Goal: Information Seeking & Learning: Understand process/instructions

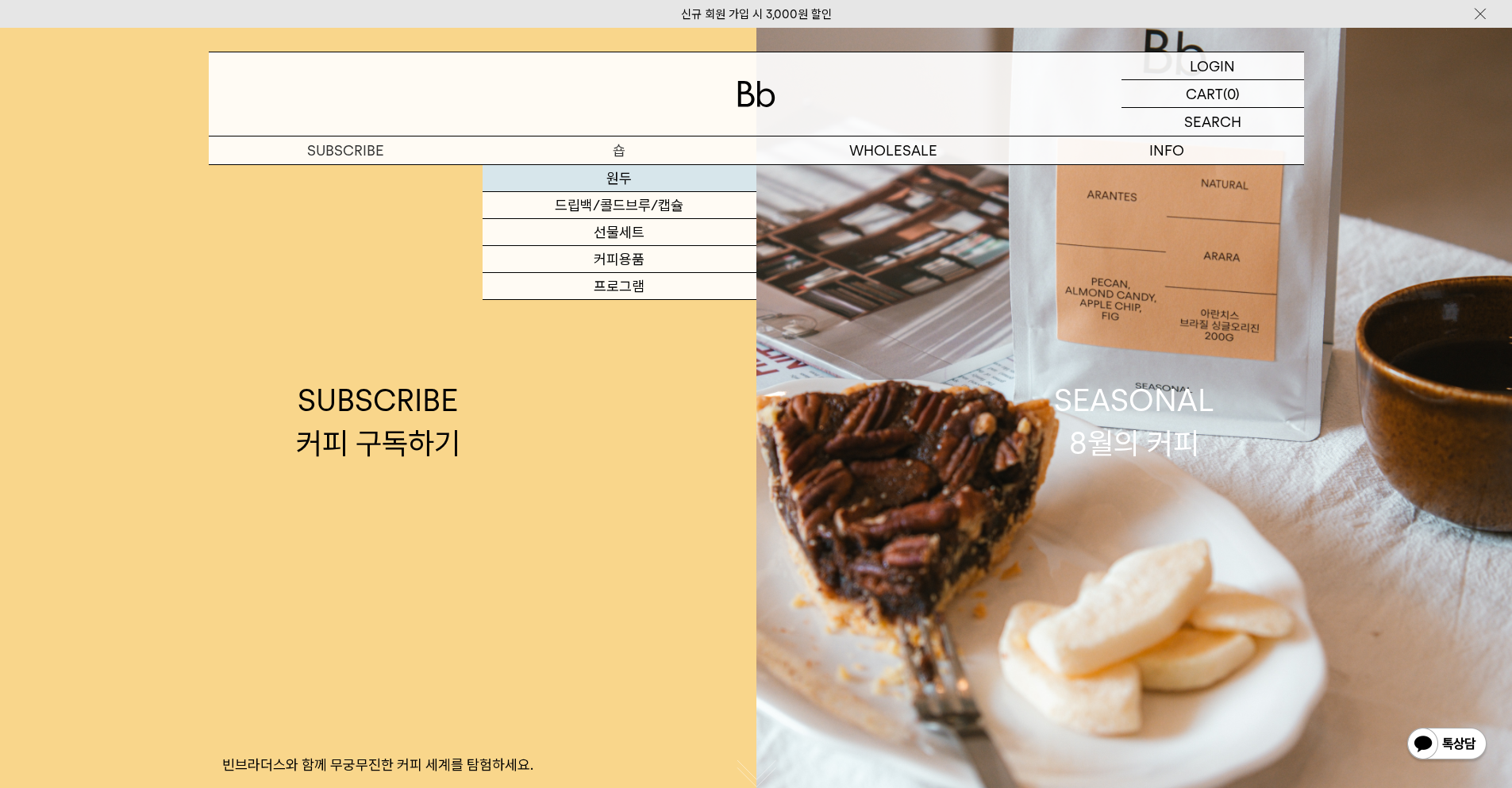
click at [631, 180] on link "원두" at bounding box center [619, 178] width 274 height 27
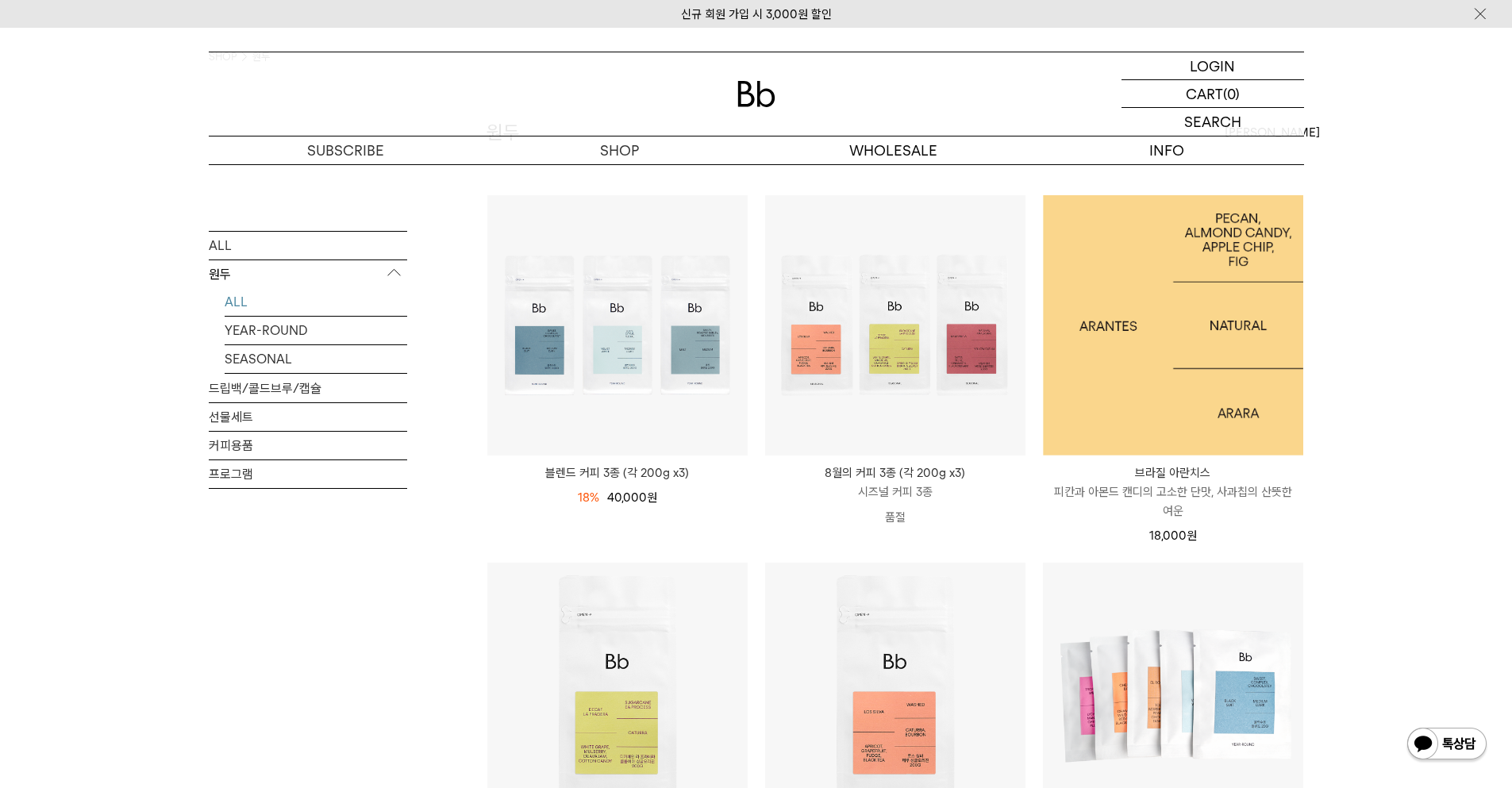
scroll to position [492, 0]
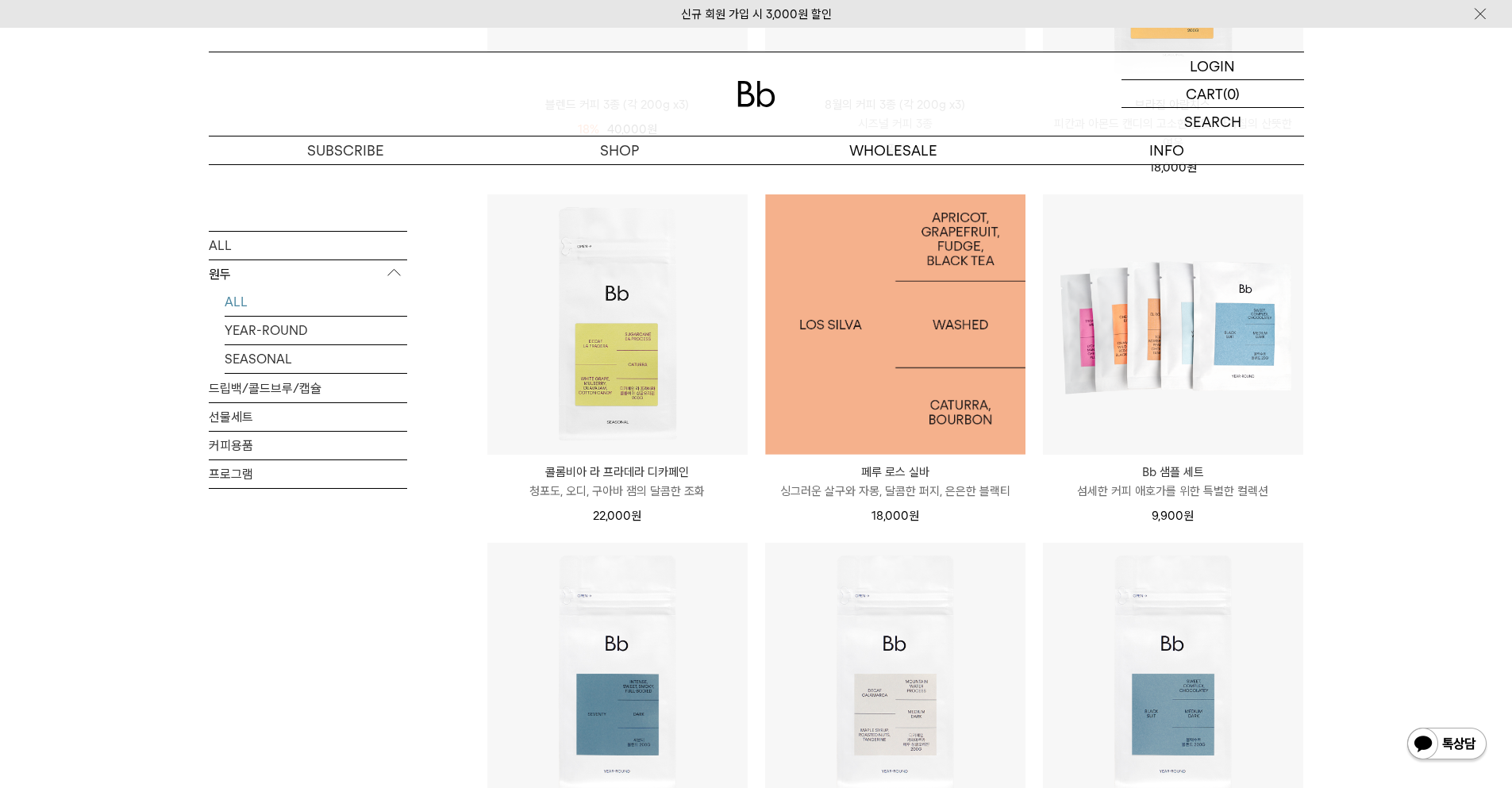
click at [940, 342] on img at bounding box center [894, 324] width 260 height 260
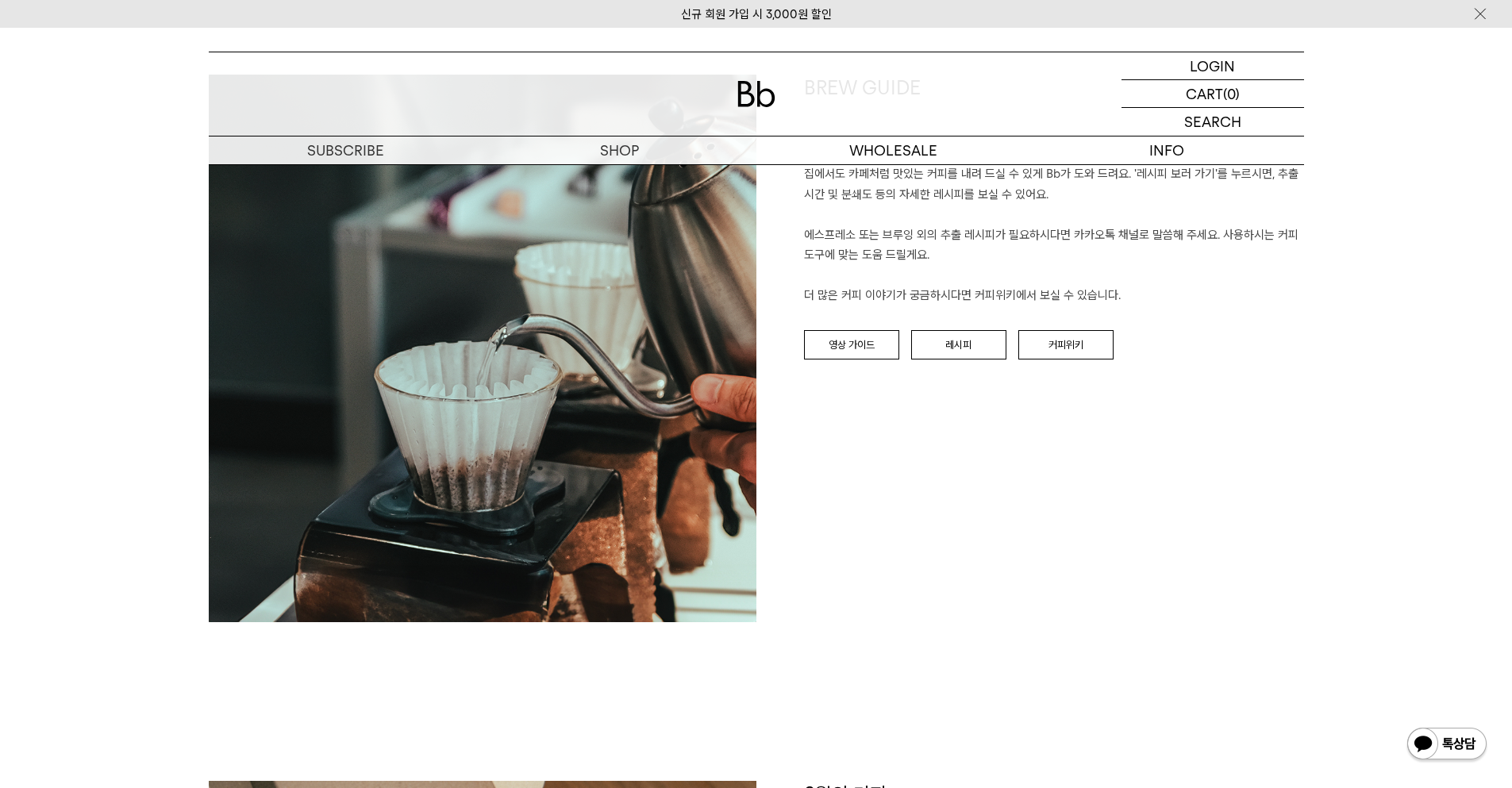
scroll to position [1478, 0]
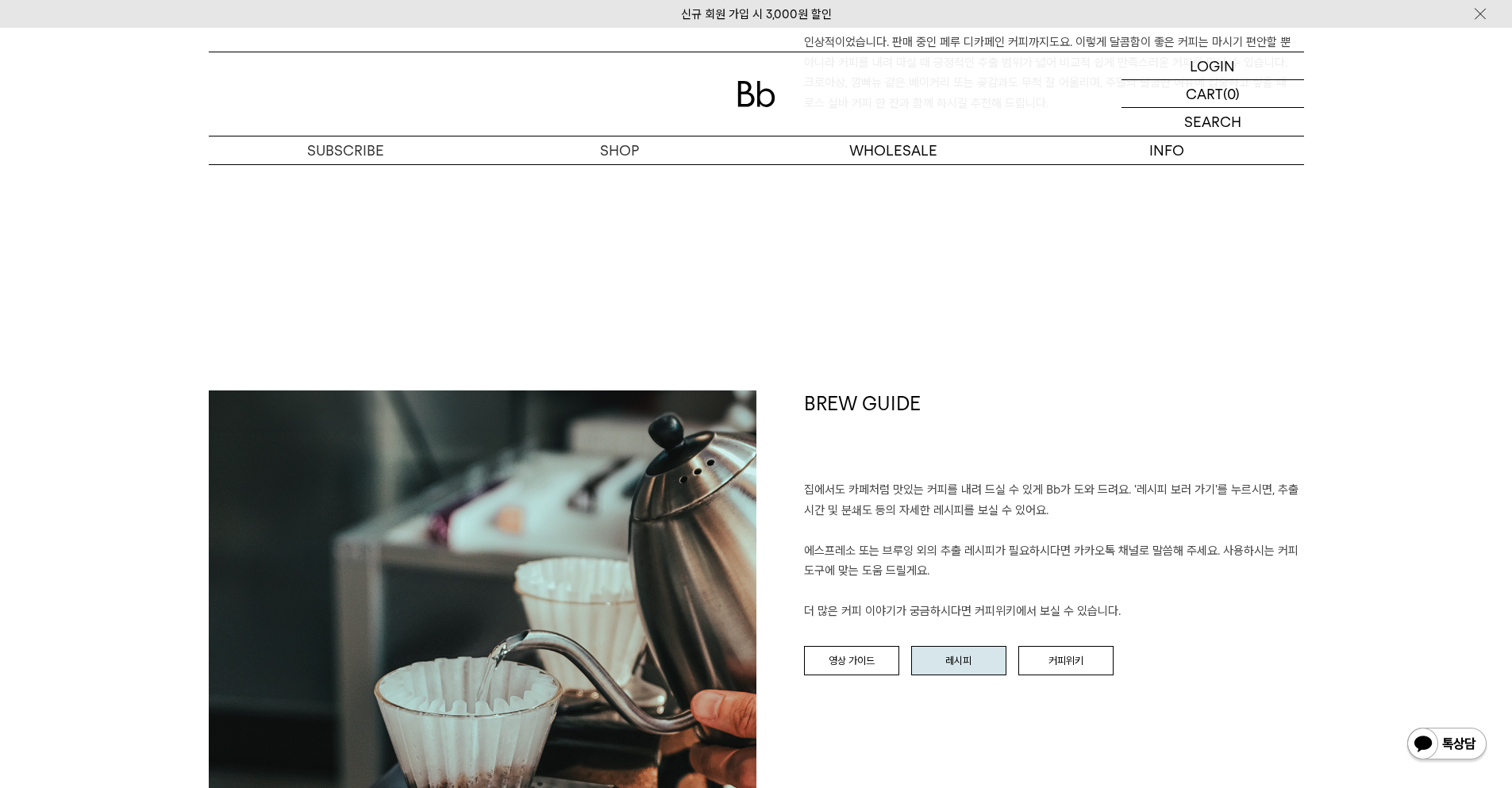
click at [956, 659] on link "레시피" at bounding box center [958, 661] width 95 height 30
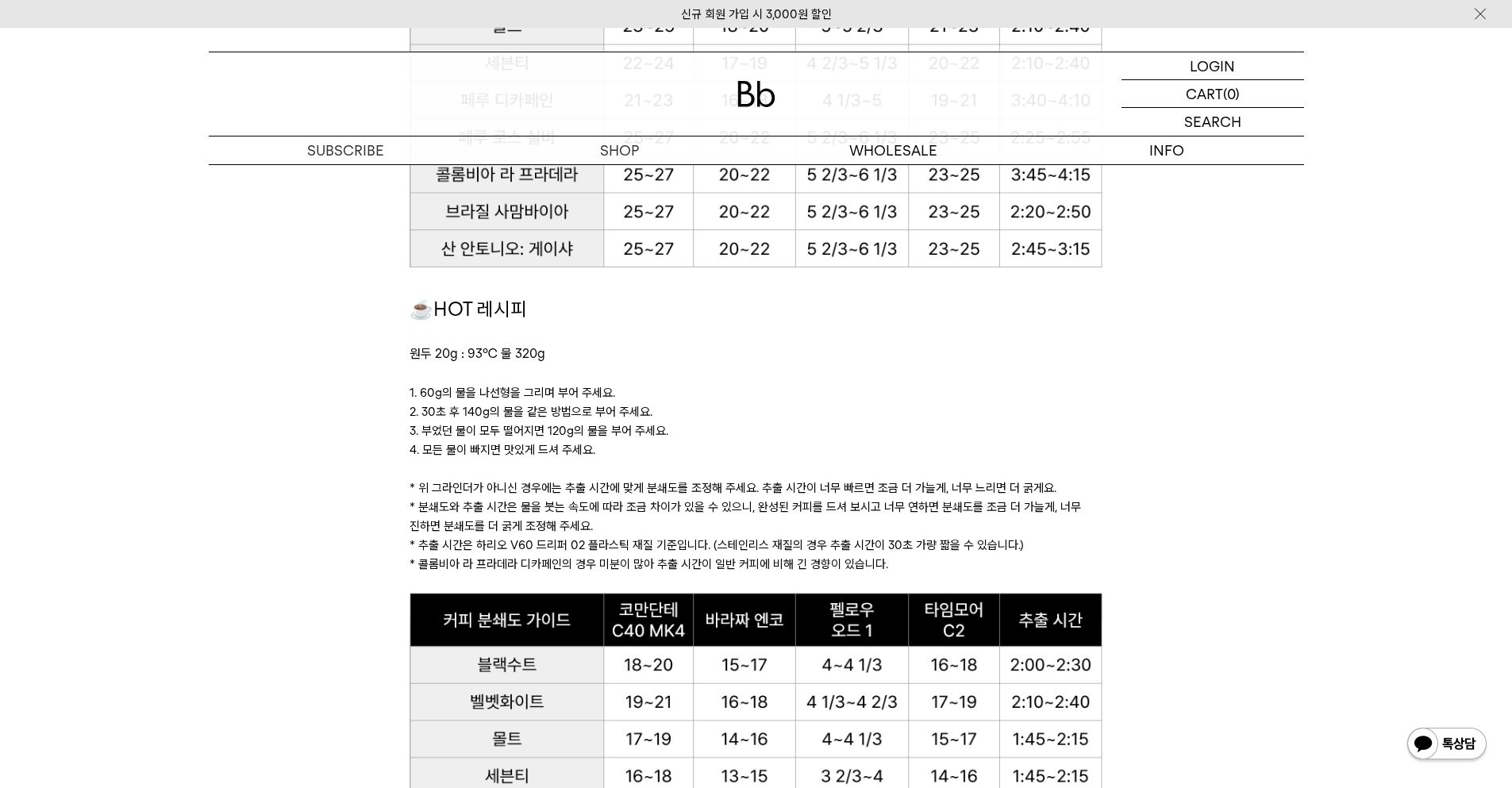
scroll to position [1478, 0]
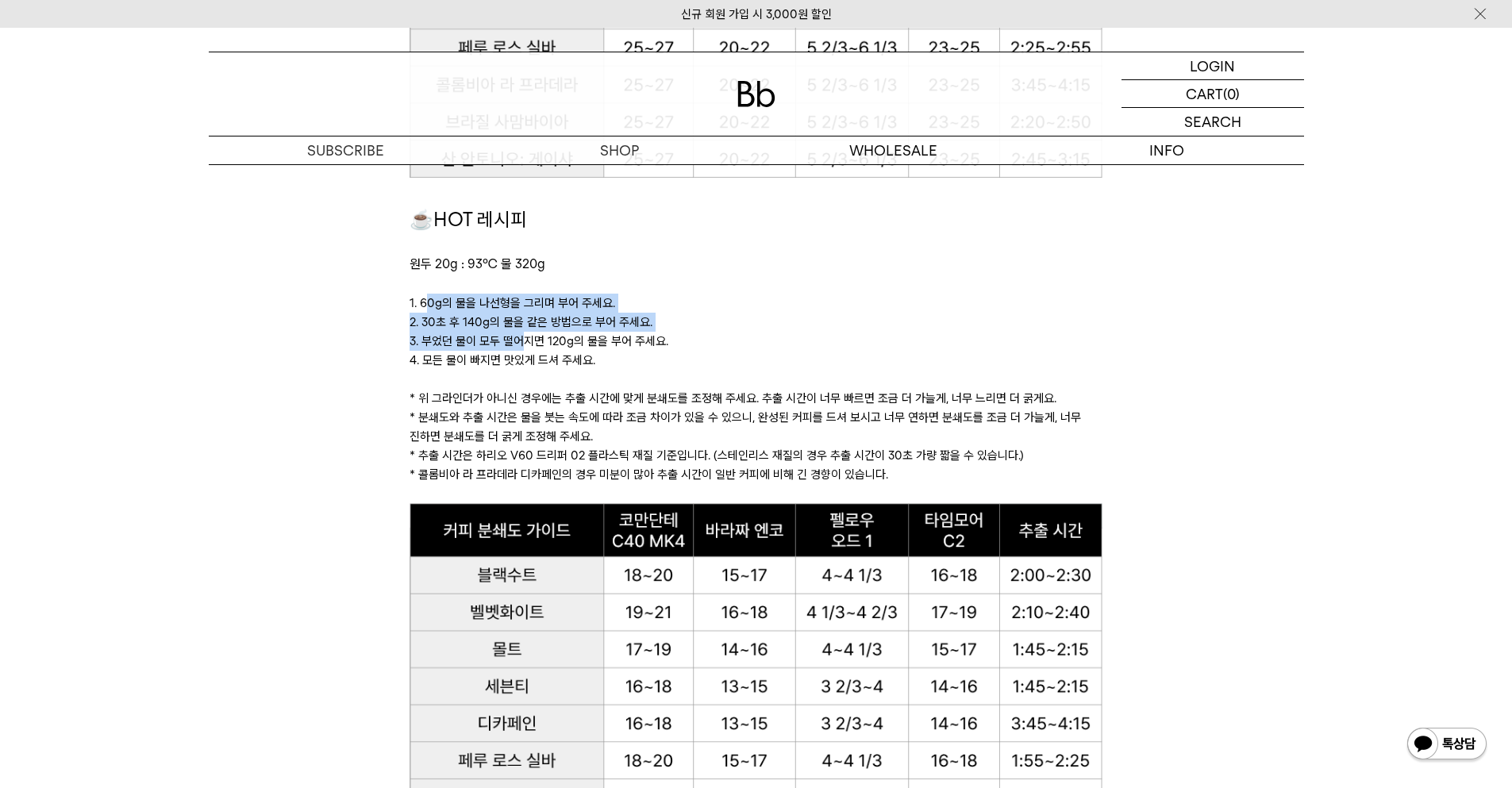
drag, startPoint x: 423, startPoint y: 301, endPoint x: 525, endPoint y: 336, distance: 107.8
click at [525, 336] on div "☕HOT 레시피 원두 20g : 93℃ 물 320g 1. 60g의 물을 나선형을 그리며 부어 주세요. 2. 30초 후 140g의 물을 같은 방…" at bounding box center [756, 353] width 693 height 298
click at [525, 336] on p "3. 부었던 물이 모두 떨어지면 120g의 물을 부어 주세요." at bounding box center [756, 341] width 693 height 19
drag, startPoint x: 557, startPoint y: 336, endPoint x: 458, endPoint y: 300, distance: 105.3
click at [458, 300] on div "☕HOT 레시피 원두 20g : 93℃ 물 320g 1. 60g의 물을 나선형을 그리며 부어 주세요. 2. 30초 후 140g의 물을 같은 방…" at bounding box center [756, 353] width 693 height 298
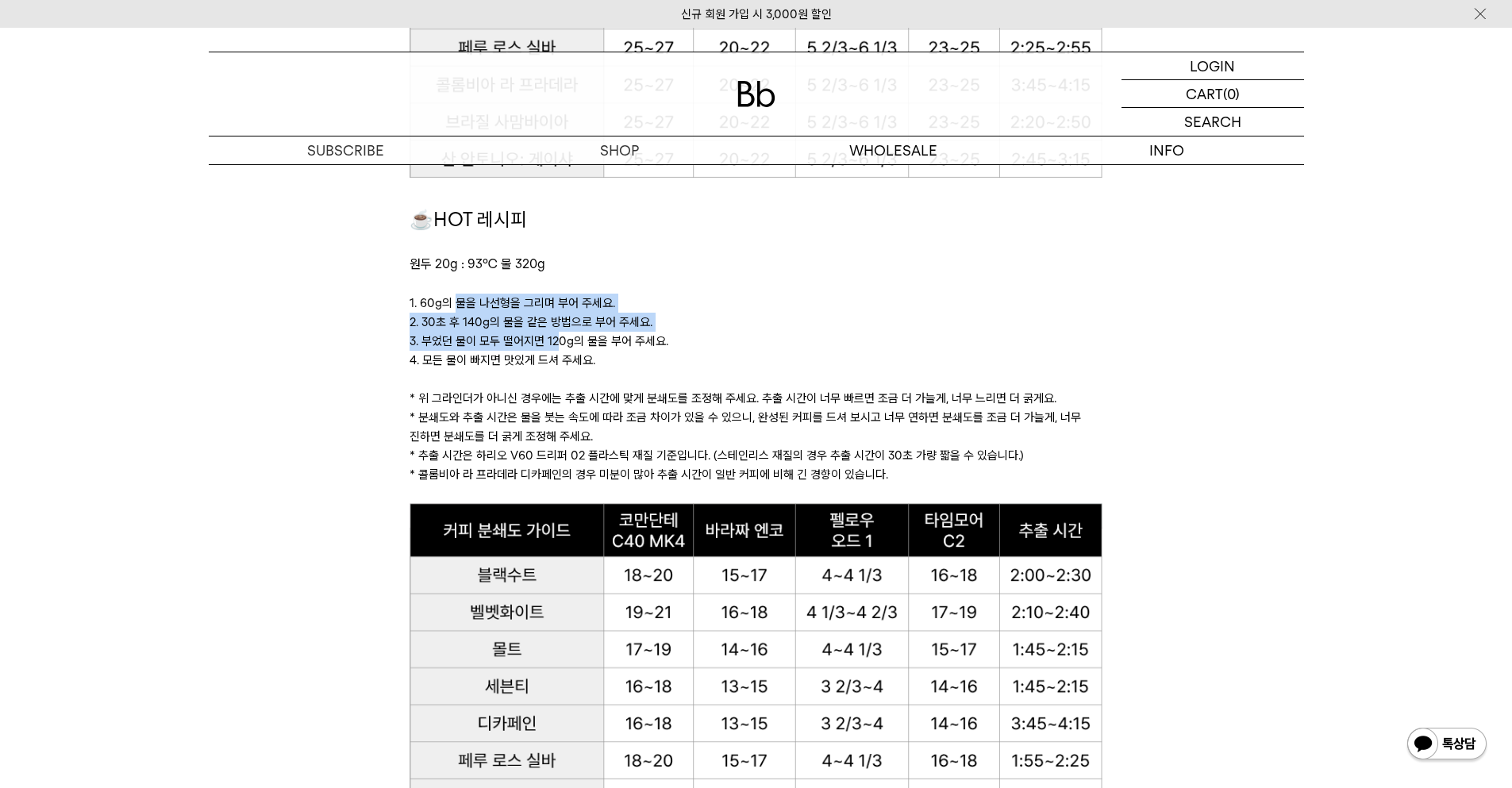
click at [458, 300] on p "1. 60g의 물을 나선형을 그리며 부어 주세요." at bounding box center [756, 303] width 693 height 19
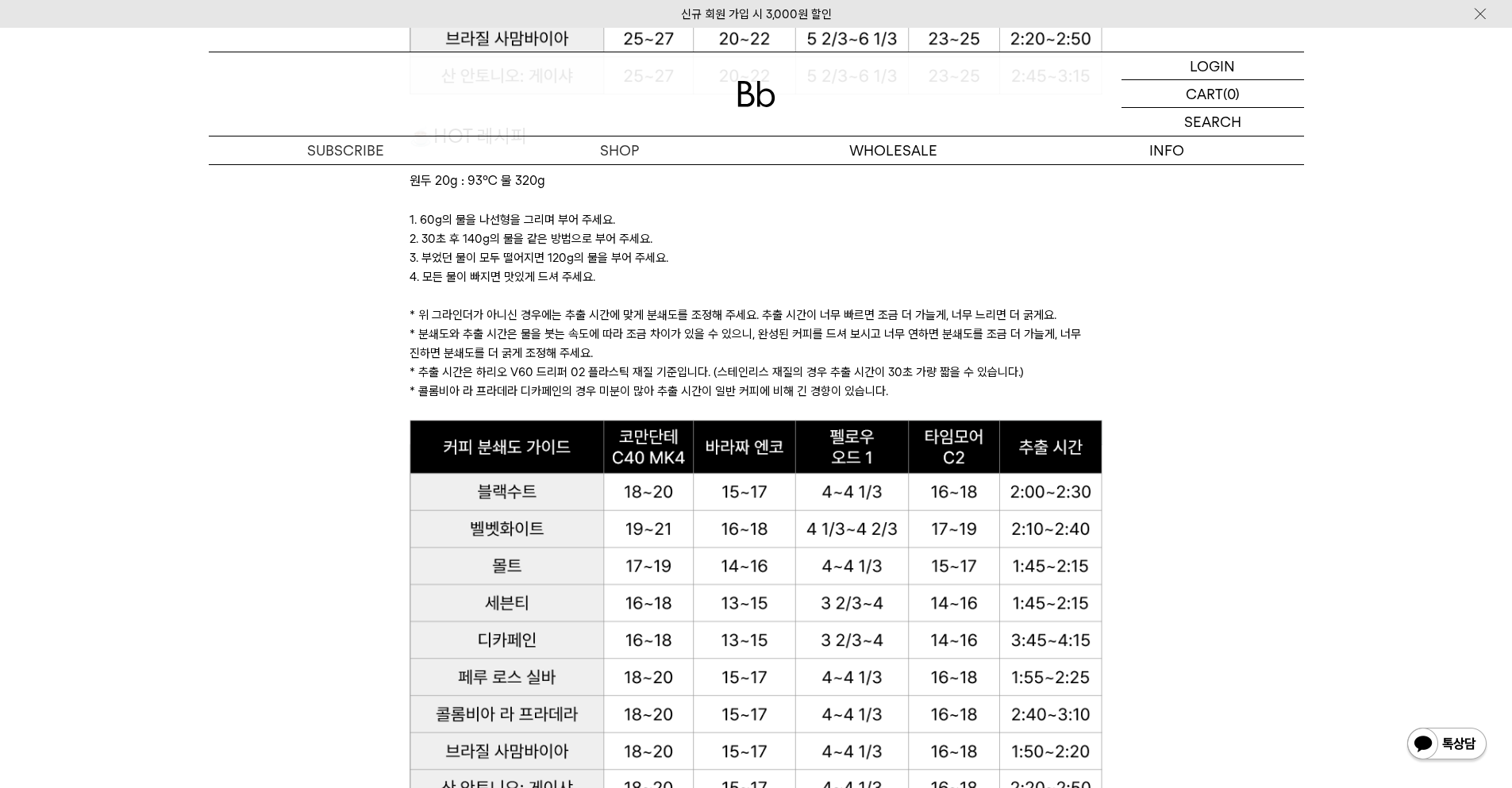
scroll to position [1624, 0]
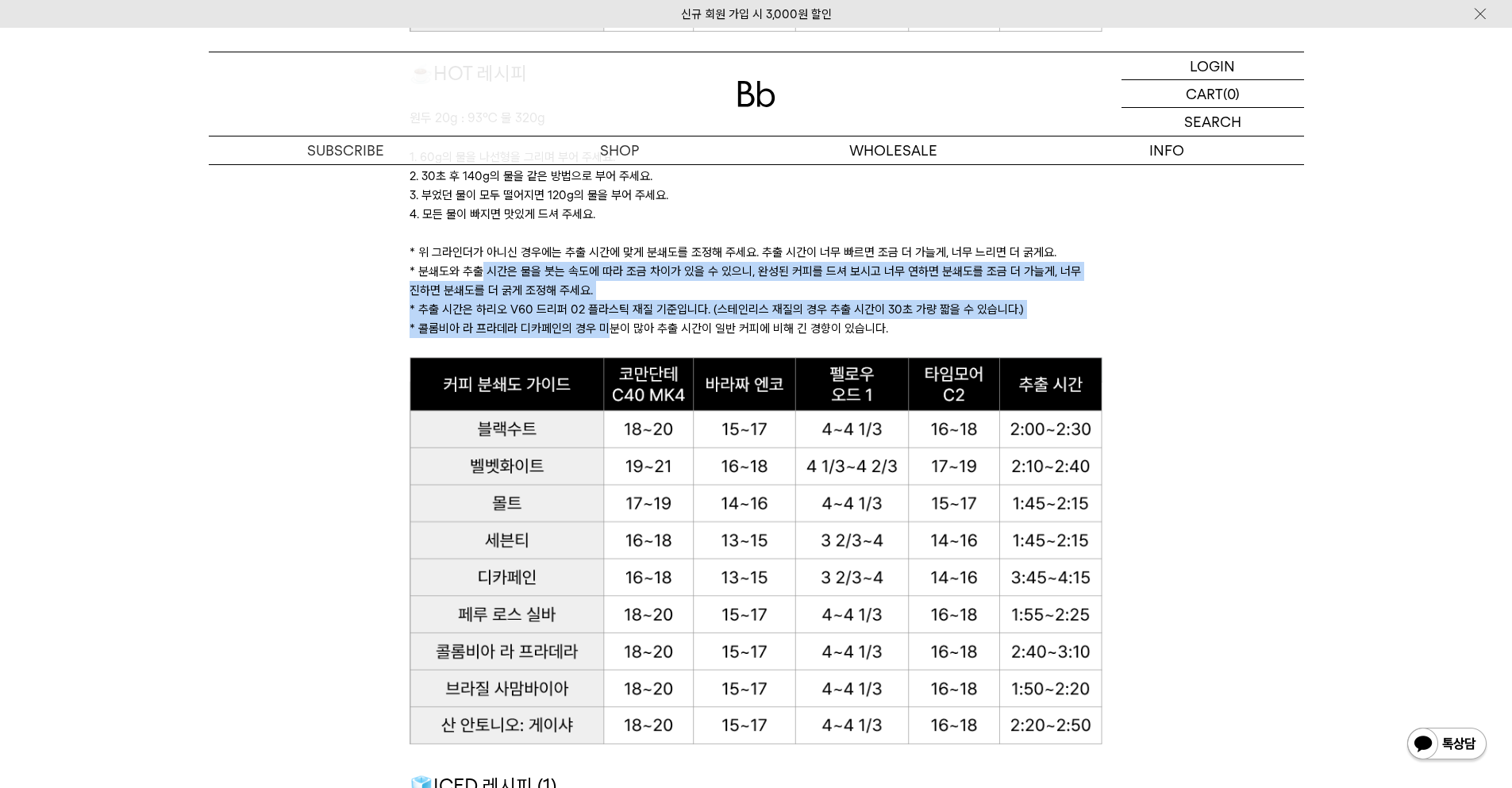
drag, startPoint x: 480, startPoint y: 266, endPoint x: 602, endPoint y: 324, distance: 135.1
click at [602, 324] on div "☕HOT 레시피 원두 20g : 93℃ 물 320g 1. 60g의 물을 나선형을 그리며 부어 주세요. 2. 30초 후 140g의 물을 같은 방…" at bounding box center [756, 207] width 693 height 298
click at [602, 324] on p "* 콜롬비아 라 프라데라 디카페인의 경우 미분이 많아 추출 시간이 일반 커피에 비해 긴 경향이 있습니다." at bounding box center [756, 328] width 693 height 19
drag, startPoint x: 602, startPoint y: 324, endPoint x: 494, endPoint y: 271, distance: 120.3
click at [494, 271] on div "☕HOT 레시피 원두 20g : 93℃ 물 320g 1. 60g의 물을 나선형을 그리며 부어 주세요. 2. 30초 후 140g의 물을 같은 방…" at bounding box center [756, 207] width 693 height 298
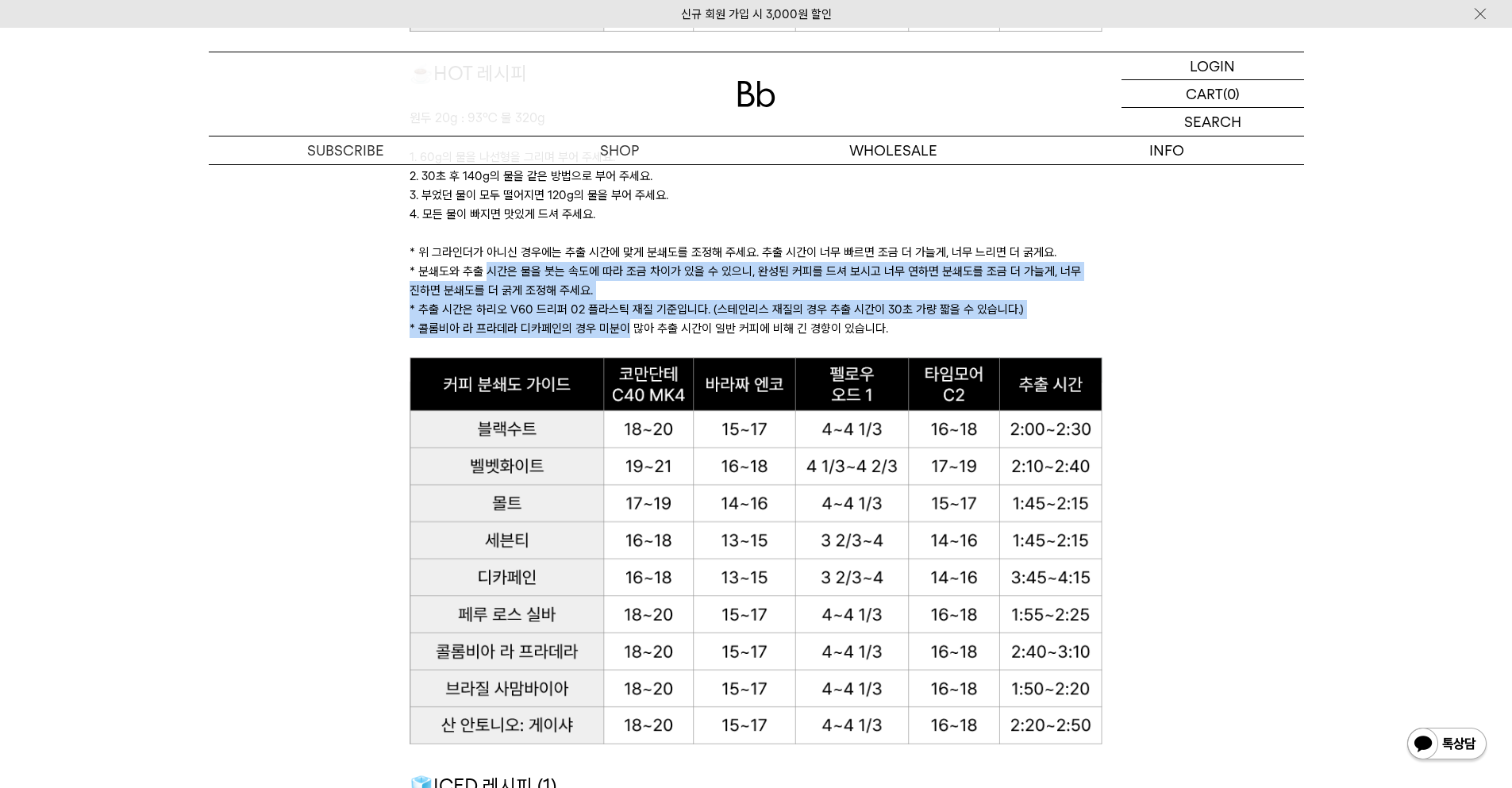
click at [494, 271] on p "* 분쇄도와 추출 시간은 물을 붓는 속도에 따라 조금 차이가 있을 수 있으니, 완성된 커피를 드셔 보시고 너무 연하면 분쇄도를 조금 더 가늘게…" at bounding box center [756, 281] width 693 height 38
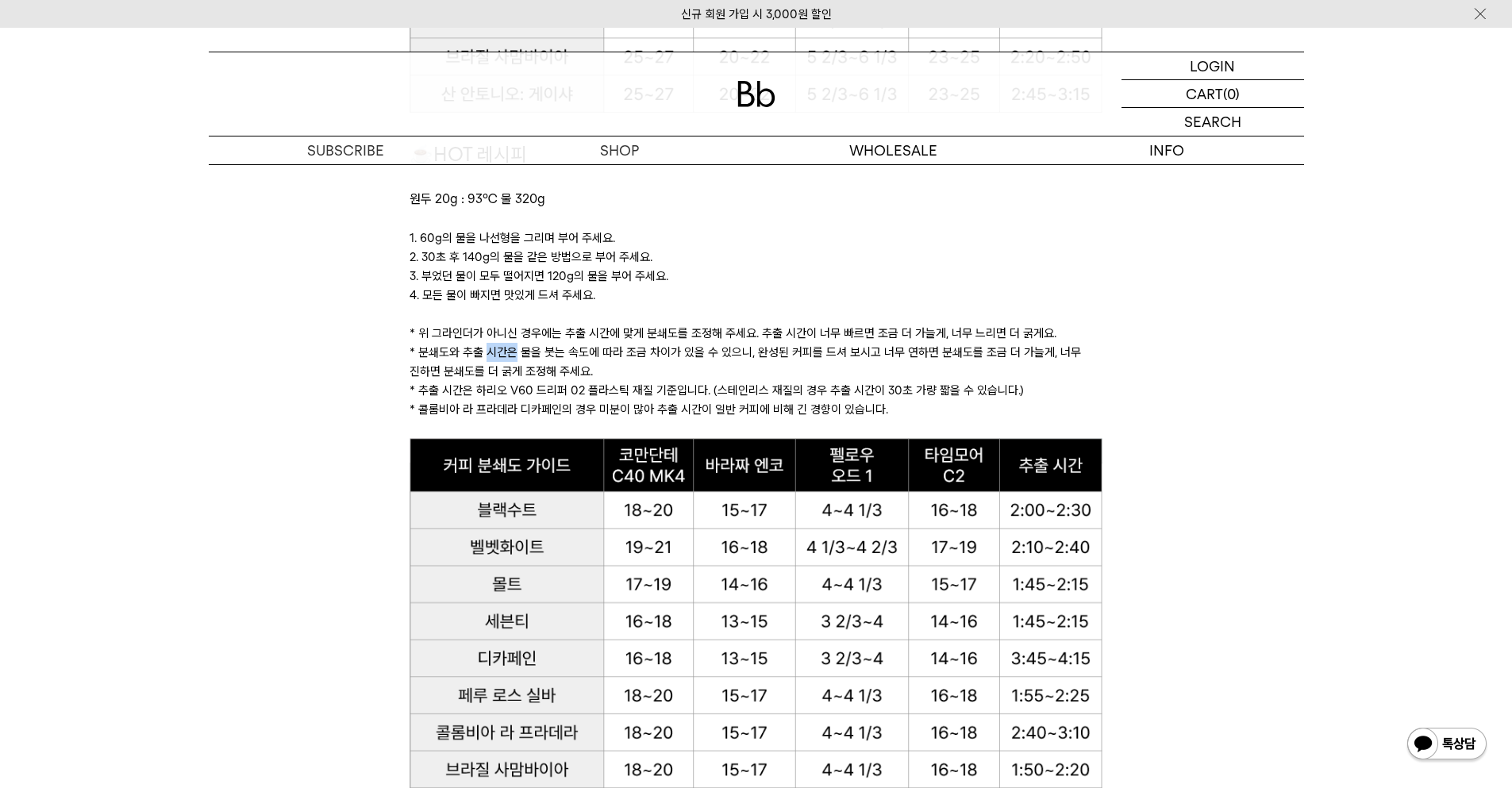
scroll to position [1545, 0]
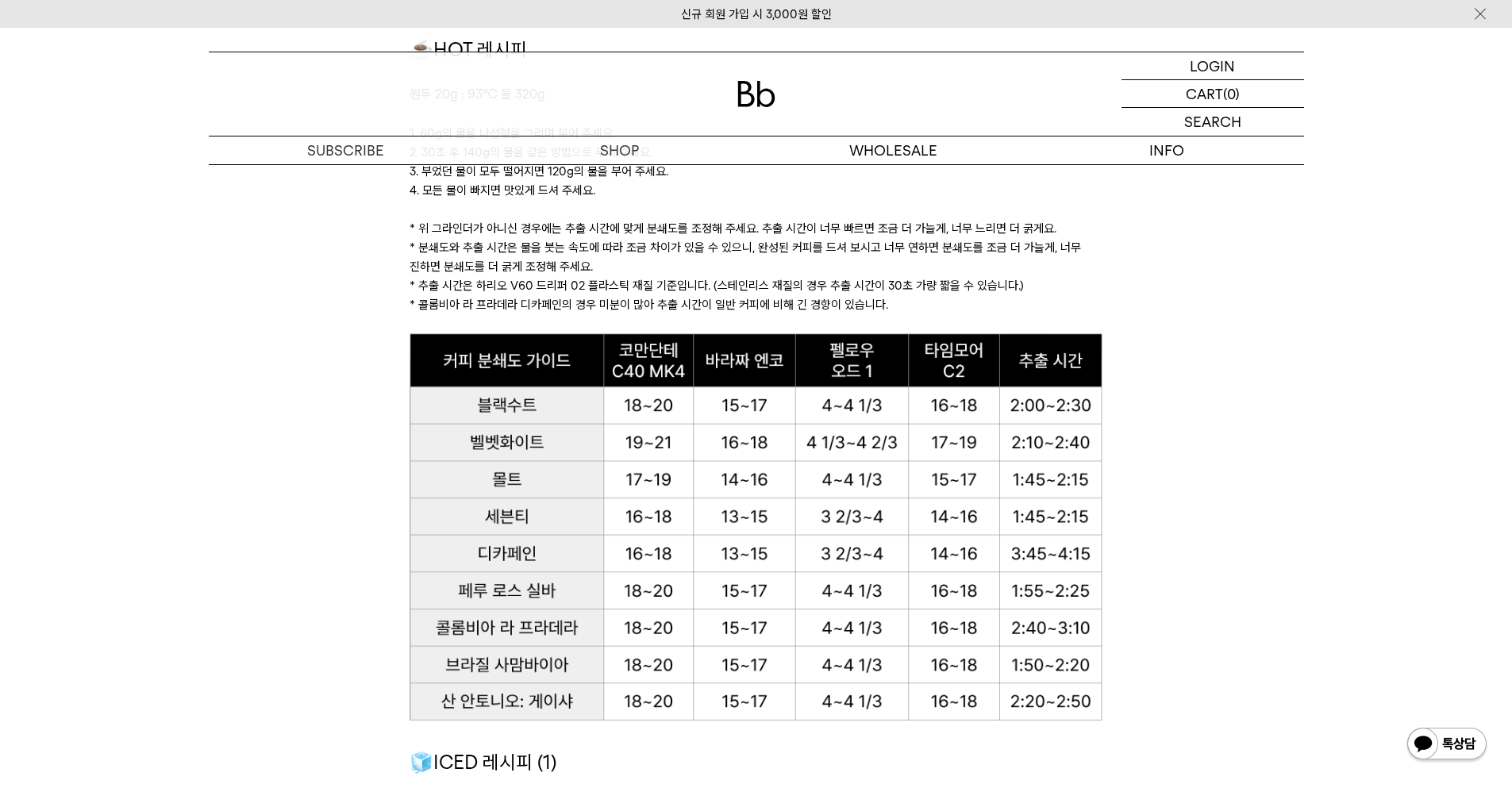
scroll to position [2094, 0]
